Goal: Task Accomplishment & Management: Complete application form

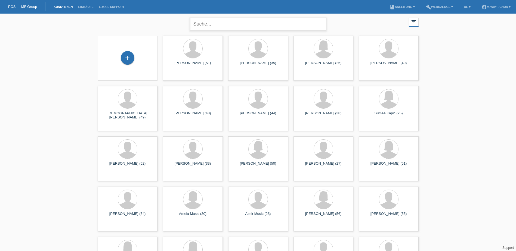
click at [219, 26] on input "text" at bounding box center [258, 24] width 136 height 13
click at [127, 57] on div "+" at bounding box center [128, 58] width 14 height 14
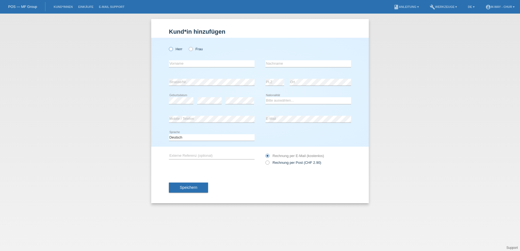
click at [168, 46] on icon at bounding box center [168, 46] width 0 height 0
click at [171, 49] on input "Herr" at bounding box center [171, 49] width 4 height 4
radio input "true"
click at [179, 64] on input "text" at bounding box center [212, 63] width 86 height 7
type input "[PERSON_NAME]"
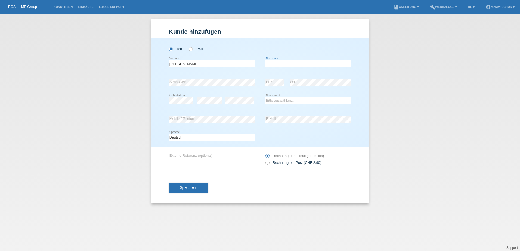
click at [284, 63] on input "text" at bounding box center [308, 63] width 86 height 7
type input "[PERSON_NAME]"
click at [297, 100] on select "Bitte auswählen... Schweiz Deutschland Liechtenstein Österreich ------------ Af…" at bounding box center [308, 100] width 86 height 7
select select "PT"
click at [265, 97] on select "Bitte auswählen... Schweiz Deutschland Liechtenstein Österreich ------------ Af…" at bounding box center [308, 100] width 86 height 7
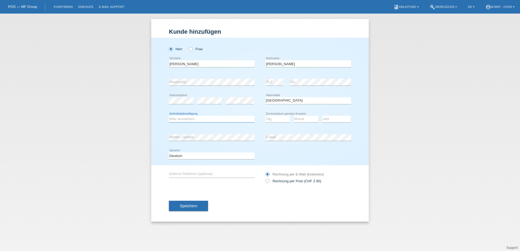
click at [204, 119] on select "Bitte auswählen... C B B - Flüchtlingsstatus Andere" at bounding box center [212, 119] width 86 height 7
select select "B"
click at [169, 116] on select "Bitte auswählen... C B B - Flüchtlingsstatus Andere" at bounding box center [212, 119] width 86 height 7
click at [277, 119] on select "Tag 01 02 03 04 05 06 07 08 09 10 11" at bounding box center [277, 119] width 24 height 7
select select "13"
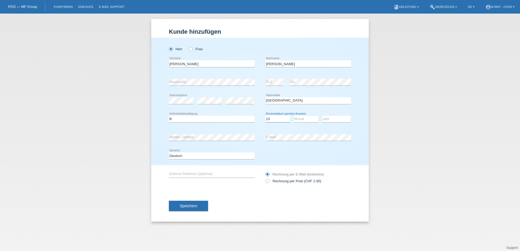
click at [265, 116] on select "Tag 01 02 03 04 05 06 07 08 09 10 11" at bounding box center [277, 119] width 24 height 7
click at [305, 119] on select "Monat 01 02 03 04 05 06 07 08 09 10 11" at bounding box center [306, 119] width 24 height 7
select select "04"
click at [294, 116] on select "Monat 01 02 03 04 05 06 07 08 09 10 11" at bounding box center [306, 119] width 24 height 7
click at [331, 119] on select "Jahr 2025 2024 2023 2022 2021 2020 2019 2018 2017 2016 2015 2014 2013 2012 2011…" at bounding box center [336, 119] width 29 height 7
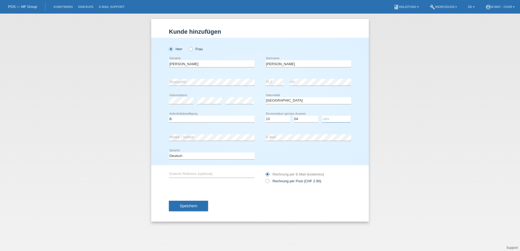
select select "2020"
click at [322, 116] on select "Jahr 2025 2024 2023 2022 2021 2020 2019 2018 2017 2016 2015 2014 2013 2012 2011…" at bounding box center [336, 119] width 29 height 7
click at [194, 206] on span "Speichern" at bounding box center [188, 206] width 17 height 4
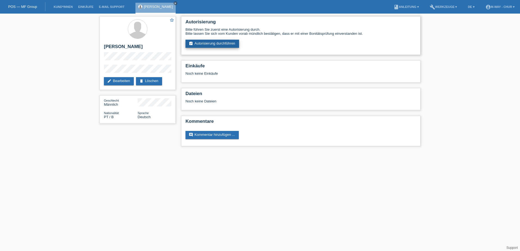
click at [220, 43] on link "assignment_turned_in Autorisierung durchführen" at bounding box center [213, 44] width 54 height 8
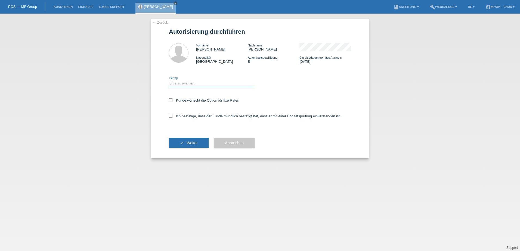
click at [185, 84] on select "Bitte auswählen CHF 1.00 - CHF 499.00 CHF 500.00 - CHF 1'999.00 CHF 2'000.00 - …" at bounding box center [212, 83] width 86 height 7
select select "3"
click at [169, 80] on select "Bitte auswählen CHF 1.00 - CHF 499.00 CHF 500.00 - CHF 1'999.00 CHF 2'000.00 - …" at bounding box center [212, 83] width 86 height 7
click at [170, 99] on icon at bounding box center [171, 100] width 4 height 4
click at [170, 99] on input "Kunde wünscht die Option für fixe Raten" at bounding box center [171, 100] width 4 height 4
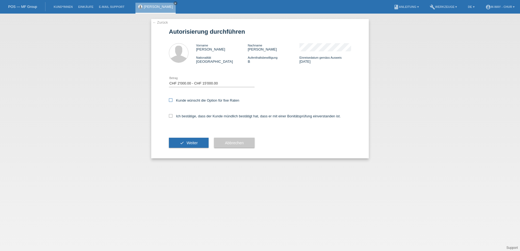
checkbox input "true"
click at [170, 115] on icon at bounding box center [171, 116] width 4 height 4
click at [170, 115] on input "Ich bestätige, dass der Kunde mündlich bestätigt hat, dass er mit einer Bonität…" at bounding box center [171, 116] width 4 height 4
checkbox input "true"
click at [195, 143] on span "Weiter" at bounding box center [192, 143] width 11 height 4
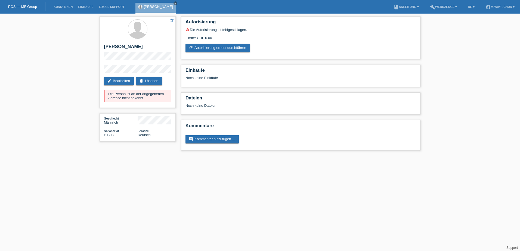
click at [32, 7] on link "POS — MF Group" at bounding box center [22, 7] width 29 height 4
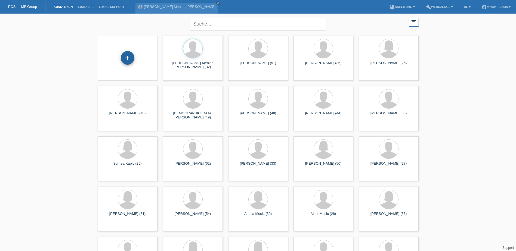
click at [127, 57] on div "+" at bounding box center [128, 58] width 14 height 14
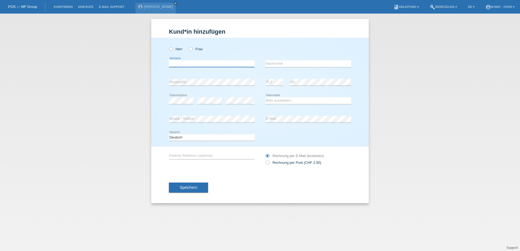
click at [217, 65] on input "text" at bounding box center [212, 63] width 86 height 7
click at [188, 46] on icon at bounding box center [188, 46] width 0 height 0
click at [192, 49] on input "Frau" at bounding box center [191, 49] width 4 height 4
radio input "true"
click at [181, 63] on input "text" at bounding box center [212, 63] width 86 height 7
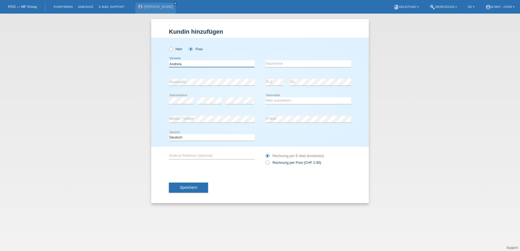
type input "Andreia"
click at [288, 64] on input "text" at bounding box center [308, 63] width 86 height 7
type input "[PERSON_NAME]"
click at [280, 100] on select "Bitte auswählen... Schweiz Deutschland Liechtenstein Österreich ------------ Af…" at bounding box center [308, 100] width 86 height 7
select select "PT"
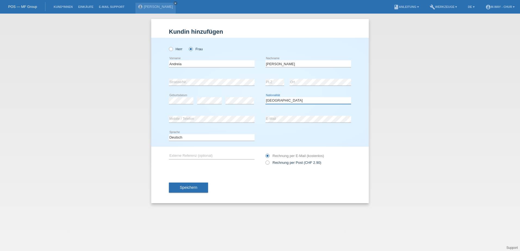
click at [265, 97] on select "Bitte auswählen... Schweiz Deutschland Liechtenstein Österreich ------------ Af…" at bounding box center [308, 100] width 86 height 7
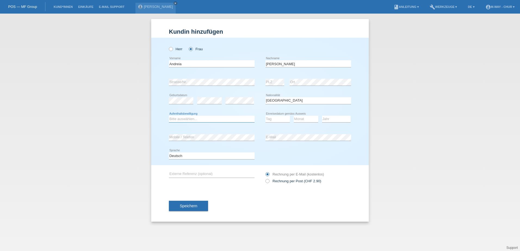
click at [197, 118] on select "Bitte auswählen... C B B - Flüchtlingsstatus Andere" at bounding box center [212, 119] width 86 height 7
select select "B"
click at [169, 116] on select "Bitte auswählen... C B B - Flüchtlingsstatus Andere" at bounding box center [212, 119] width 86 height 7
click at [280, 119] on select "Tag 01 02 03 04 05 06 07 08 09 10 11" at bounding box center [277, 119] width 24 height 7
select select "22"
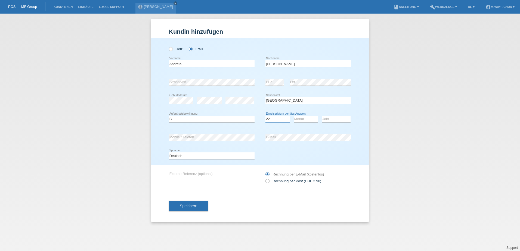
click at [265, 116] on select "Tag 01 02 03 04 05 06 07 08 09 10 11" at bounding box center [277, 119] width 24 height 7
click at [300, 118] on select "Monat 01 02 03 04 05 06 07 08 09 10 11" at bounding box center [306, 119] width 24 height 7
select select "03"
click at [294, 116] on select "Monat 01 02 03 04 05 06 07 08 09 10 11" at bounding box center [306, 119] width 24 height 7
click at [330, 119] on select "Jahr 2025 2024 2023 2022 2021 2020 2019 2018 2017 2016 2015 2014 2013 2012 2011…" at bounding box center [336, 119] width 29 height 7
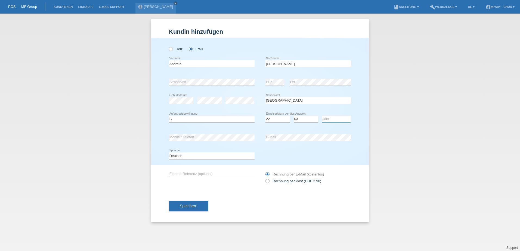
select select "2021"
click at [322, 116] on select "Jahr 2025 2024 2023 2022 2021 2020 2019 2018 2017 2016 2015 2014 2013 2012 2011…" at bounding box center [336, 119] width 29 height 7
click at [191, 207] on span "Speichern" at bounding box center [188, 206] width 17 height 4
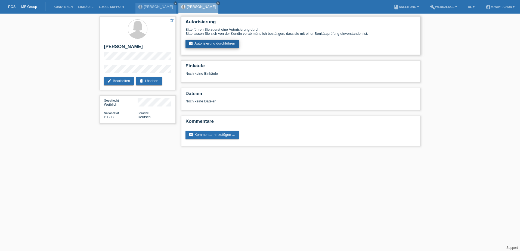
click at [215, 42] on link "assignment_turned_in Autorisierung durchführen" at bounding box center [213, 44] width 54 height 8
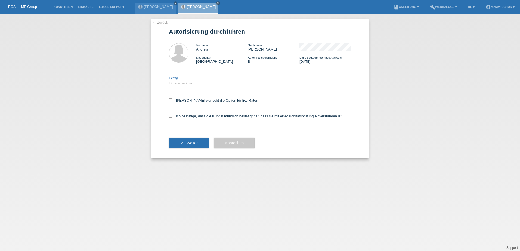
click at [184, 82] on select "Bitte auswählen CHF 1.00 - CHF 499.00 CHF 500.00 - CHF 1'999.00 CHF 2'000.00 - …" at bounding box center [212, 83] width 86 height 7
select select "3"
click at [169, 80] on select "Bitte auswählen CHF 1.00 - CHF 499.00 CHF 500.00 - CHF 1'999.00 CHF 2'000.00 - …" at bounding box center [212, 83] width 86 height 7
click at [172, 100] on icon at bounding box center [171, 100] width 4 height 4
click at [172, 100] on input "[PERSON_NAME] wünscht die Option für fixe Raten" at bounding box center [171, 100] width 4 height 4
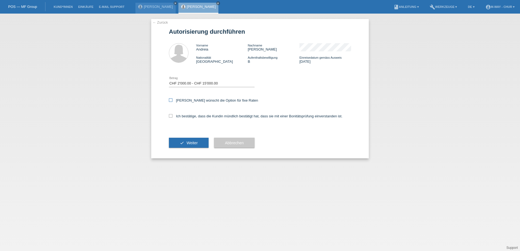
checkbox input "true"
click at [171, 116] on icon at bounding box center [171, 116] width 4 height 4
click at [171, 116] on input "Ich bestätige, dass die Kundin mündlich bestätigt hat, dass sie mit einer Bonit…" at bounding box center [171, 116] width 4 height 4
checkbox input "true"
click at [195, 144] on span "Weiter" at bounding box center [192, 143] width 11 height 4
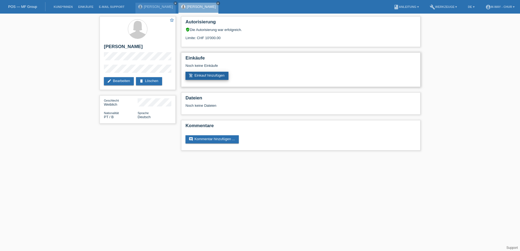
click at [209, 76] on link "add_shopping_cart Einkauf hinzufügen" at bounding box center [207, 76] width 43 height 8
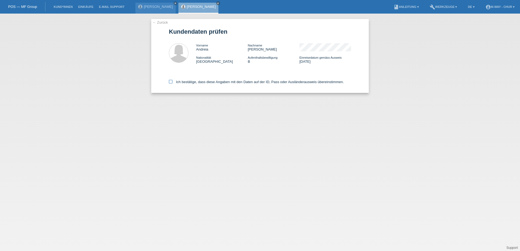
click at [170, 82] on icon at bounding box center [171, 82] width 4 height 4
click at [170, 82] on input "Ich bestätige, dass diese Angaben mit den Daten auf der ID, Pass oder Ausländer…" at bounding box center [171, 82] width 4 height 4
checkbox input "true"
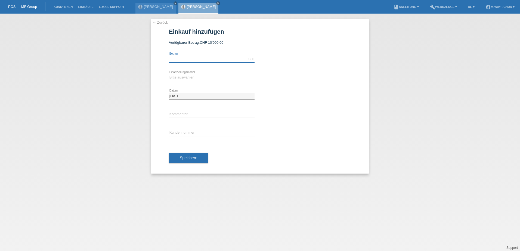
click at [231, 59] on input "text" at bounding box center [212, 59] width 86 height 7
type input "4999.00"
click at [184, 78] on select "Bitte auswählen Fixe Raten Kauf auf Rechnung mit Teilzahlungsoption" at bounding box center [212, 77] width 86 height 7
select select "77"
click at [169, 74] on select "Bitte auswählen Fixe Raten Kauf auf Rechnung mit Teilzahlungsoption" at bounding box center [212, 77] width 86 height 7
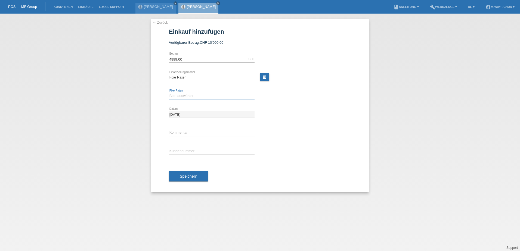
click at [186, 96] on select "Bitte auswählen 4 Raten 5 Raten 6 Raten 7 Raten 8 Raten 9 Raten 10 Raten 11 Rat…" at bounding box center [212, 96] width 86 height 7
select select "202"
click at [169, 93] on select "Bitte auswählen 4 Raten 5 Raten 6 Raten 7 Raten 8 Raten 9 Raten 10 Raten 11 Rat…" at bounding box center [212, 96] width 86 height 7
click at [161, 23] on link "← Zurück" at bounding box center [160, 22] width 15 height 4
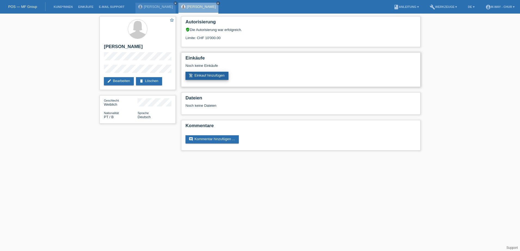
click at [217, 78] on link "add_shopping_cart Einkauf hinzufügen" at bounding box center [207, 76] width 43 height 8
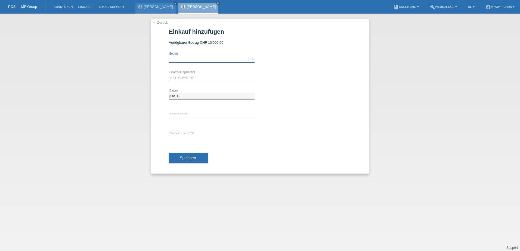
click at [192, 58] on input "text" at bounding box center [212, 59] width 86 height 7
type input "4999.00"
click at [185, 76] on select "Bitte auswählen Fixe Raten Kauf auf Rechnung mit Teilzahlungsoption" at bounding box center [212, 77] width 86 height 7
select select "77"
click at [169, 74] on select "Bitte auswählen Fixe Raten Kauf auf Rechnung mit Teilzahlungsoption" at bounding box center [212, 77] width 86 height 7
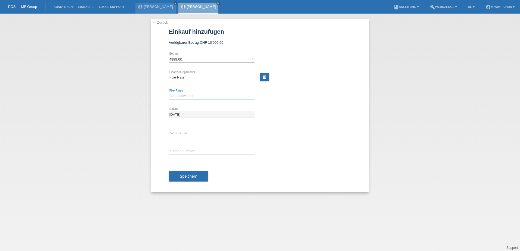
click at [181, 97] on select "Bitte auswählen 4 Raten 5 Raten 6 Raten 7 Raten 8 Raten 9 Raten 10 Raten 11 Rat…" at bounding box center [212, 96] width 86 height 7
select select "202"
click at [169, 93] on select "Bitte auswählen 4 Raten 5 Raten 6 Raten 7 Raten 8 Raten 9 Raten 10 Raten 11 Rat…" at bounding box center [212, 96] width 86 height 7
click at [182, 149] on input "text" at bounding box center [212, 151] width 86 height 7
type input "K173087"
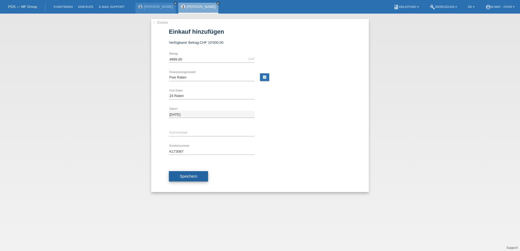
click at [195, 177] on span "Speichern" at bounding box center [188, 176] width 17 height 4
